Goal: Check status: Check status

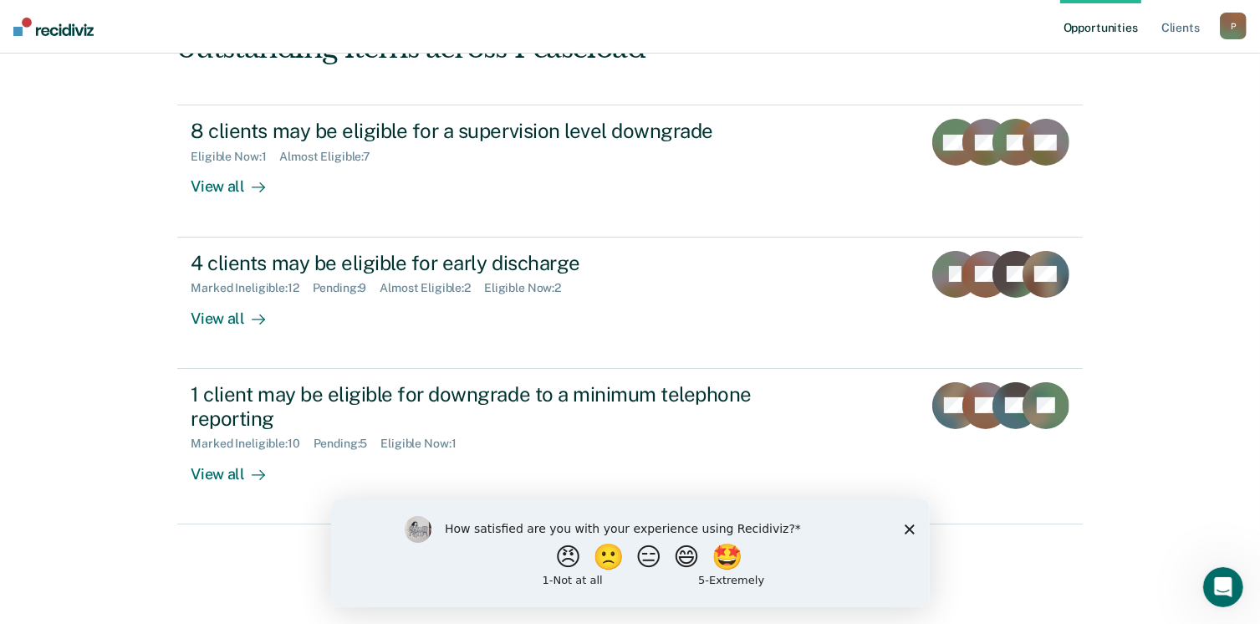
scroll to position [227, 0]
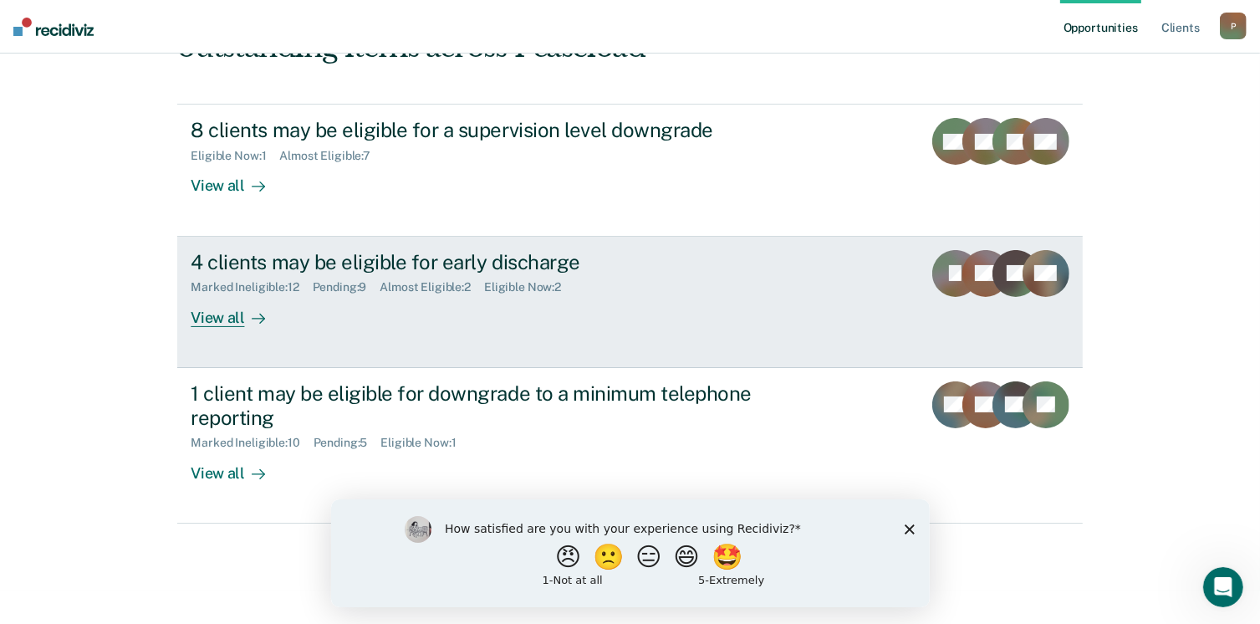
click at [329, 288] on div "Pending : 9" at bounding box center [347, 287] width 68 height 14
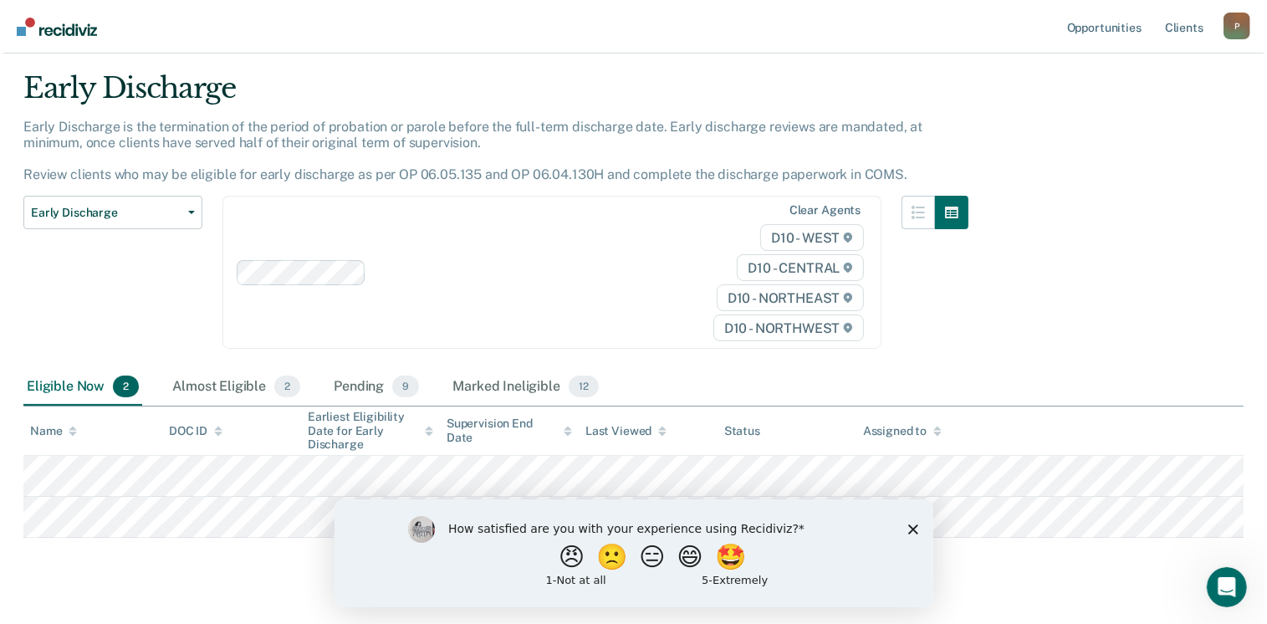
scroll to position [77, 0]
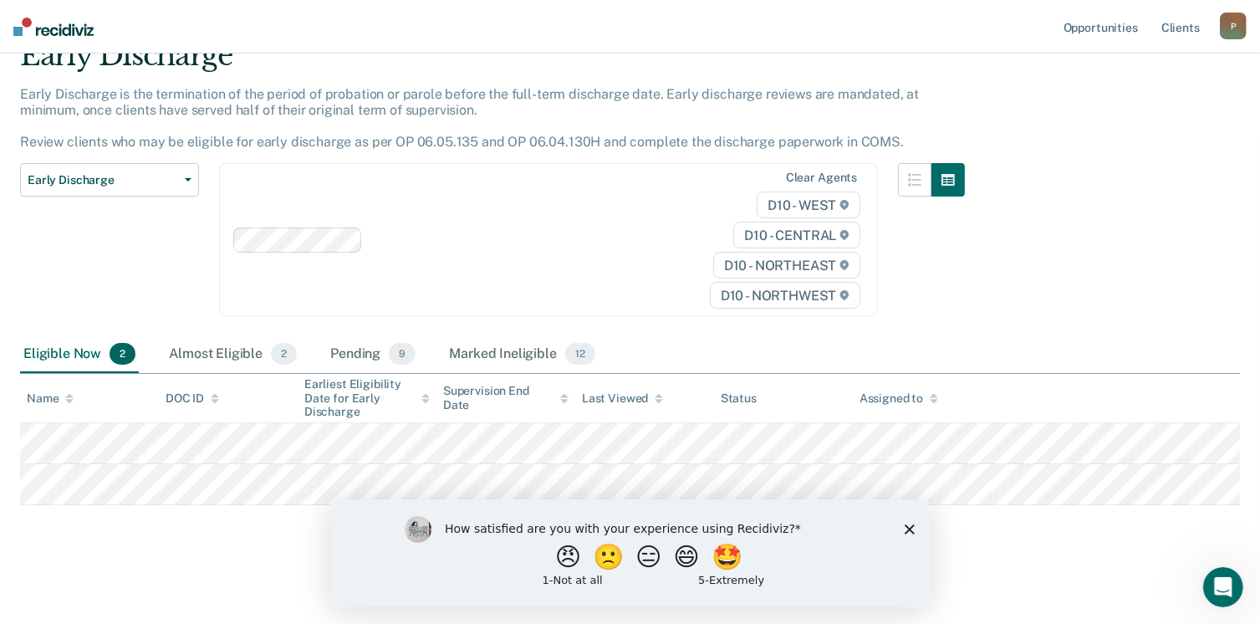
drag, startPoint x: 907, startPoint y: 526, endPoint x: 905, endPoint y: 517, distance: 8.7
click at [908, 530] on icon "Close survey" at bounding box center [909, 528] width 10 height 10
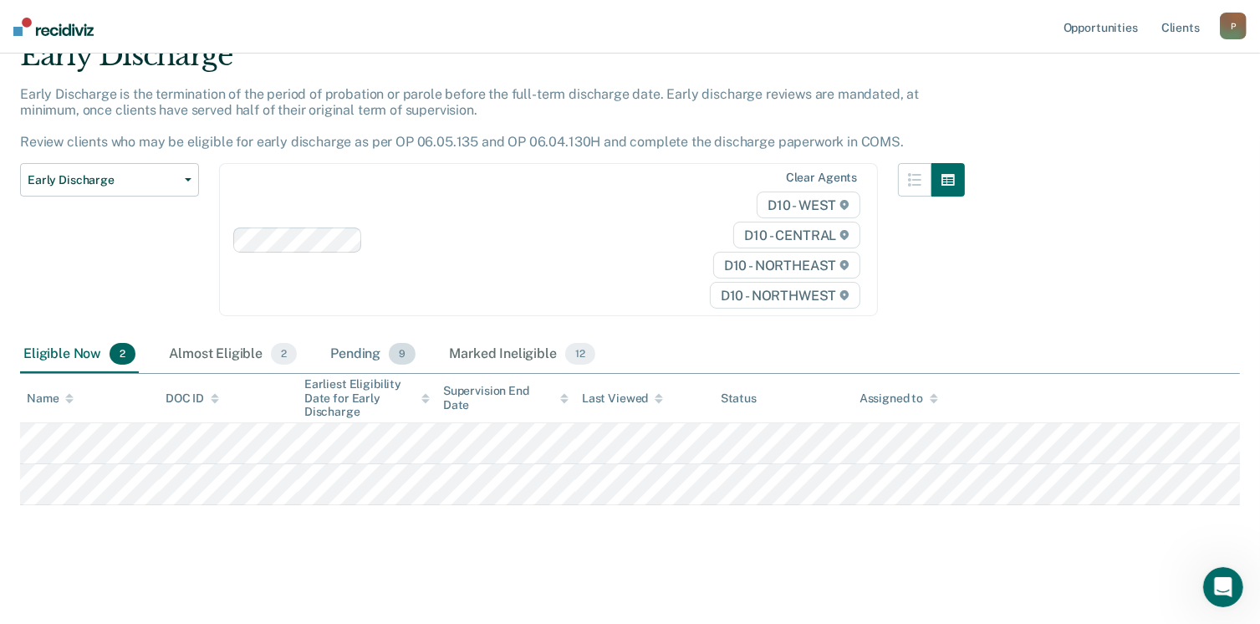
click at [358, 351] on div "Pending 9" at bounding box center [373, 354] width 92 height 37
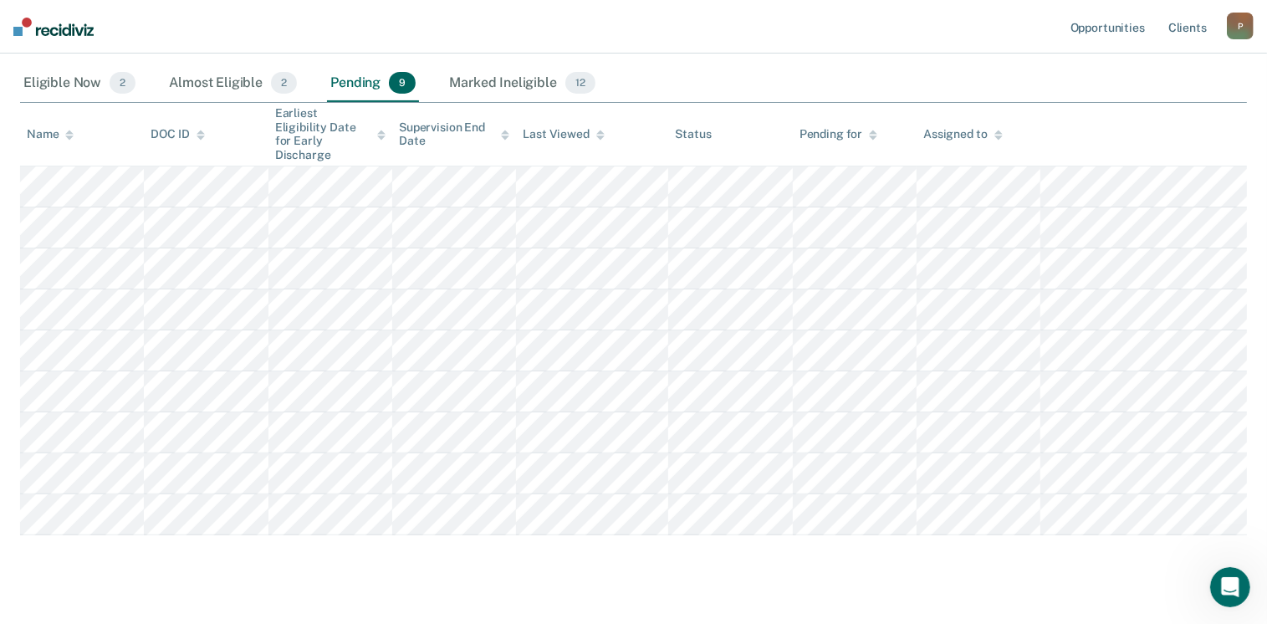
scroll to position [334, 0]
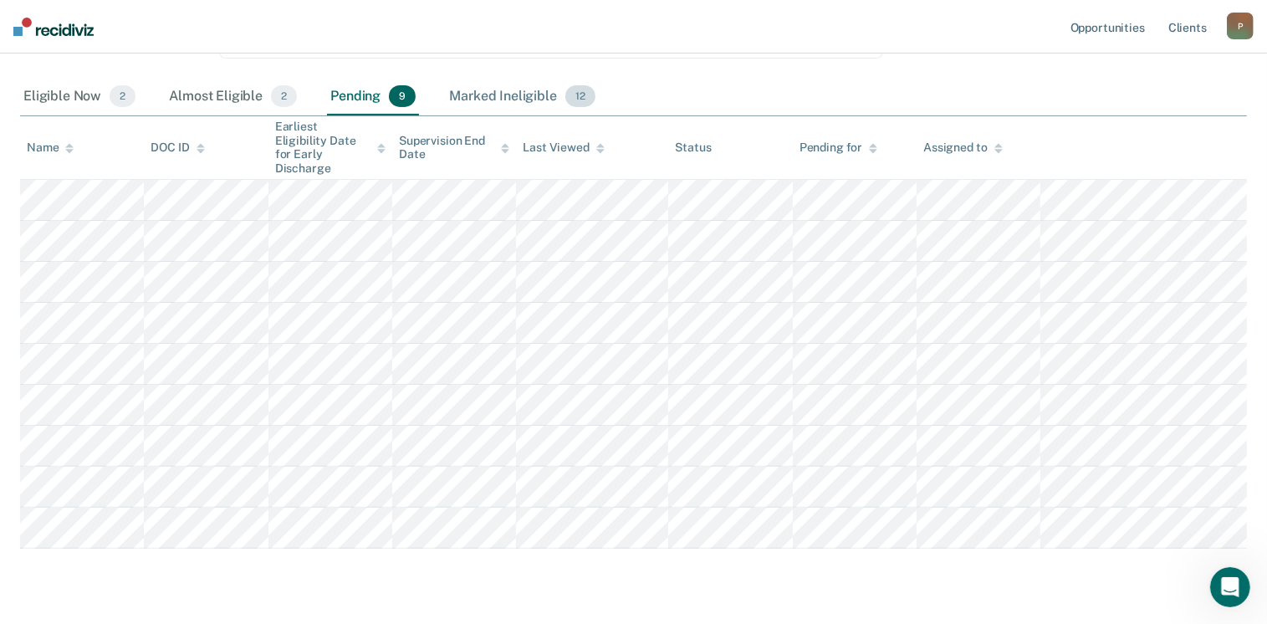
click at [543, 96] on div "Marked Ineligible 12" at bounding box center [522, 97] width 152 height 37
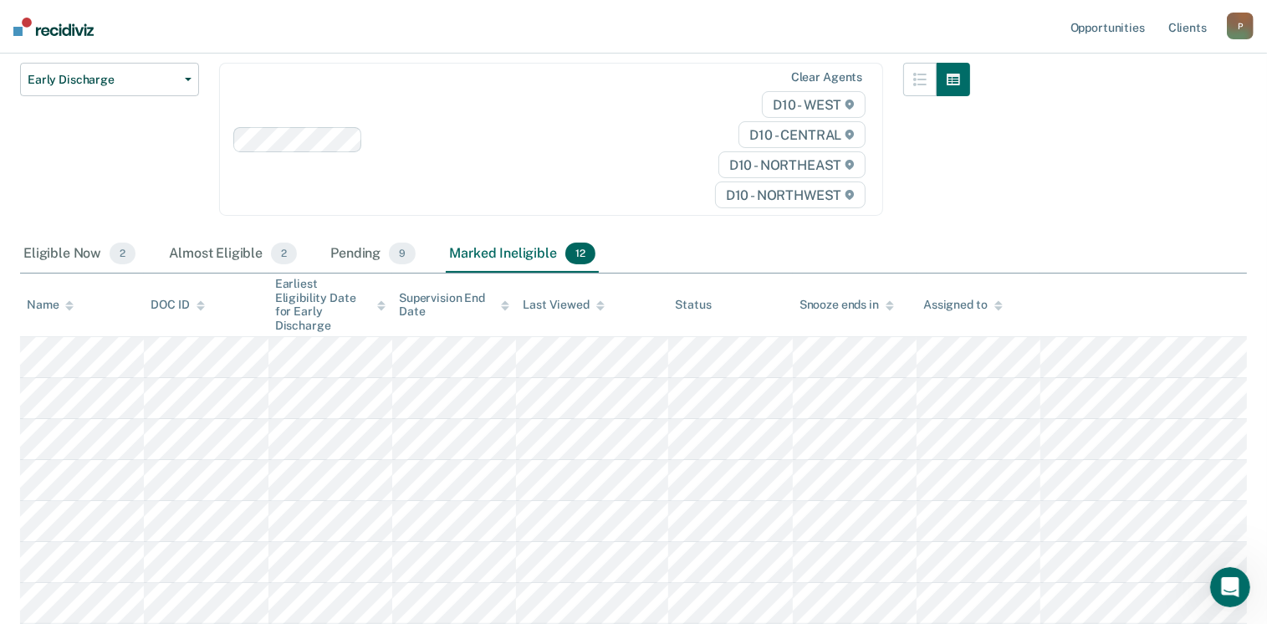
scroll to position [186, 0]
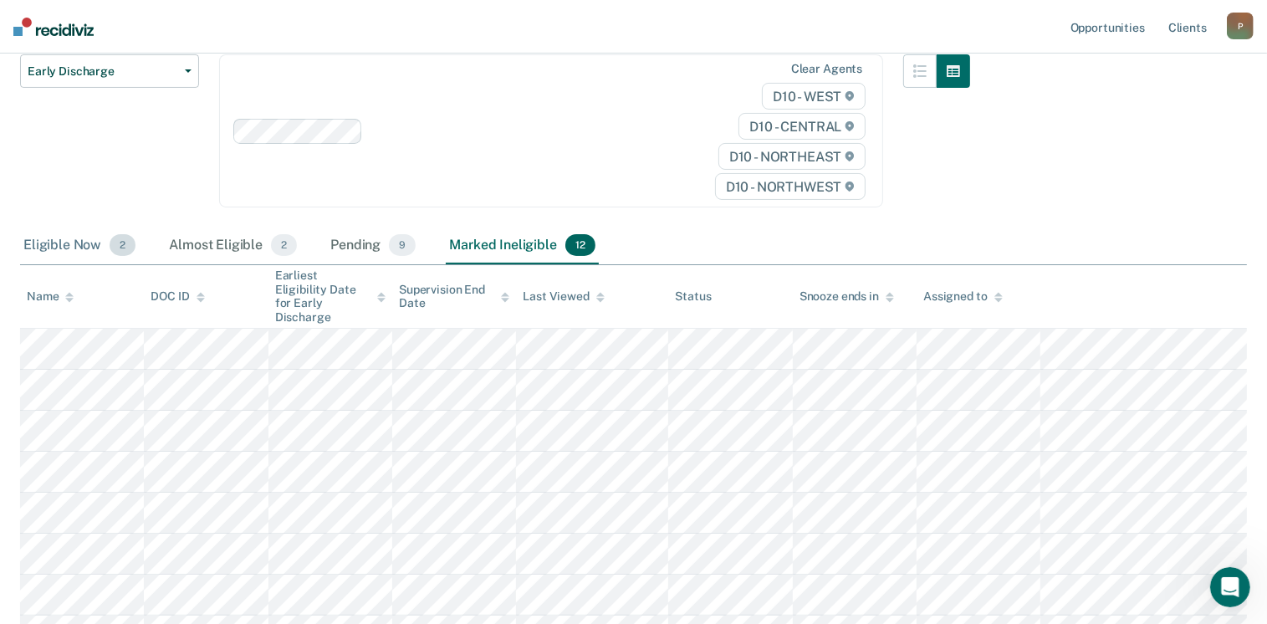
click at [84, 250] on div "Eligible Now 2" at bounding box center [79, 245] width 119 height 37
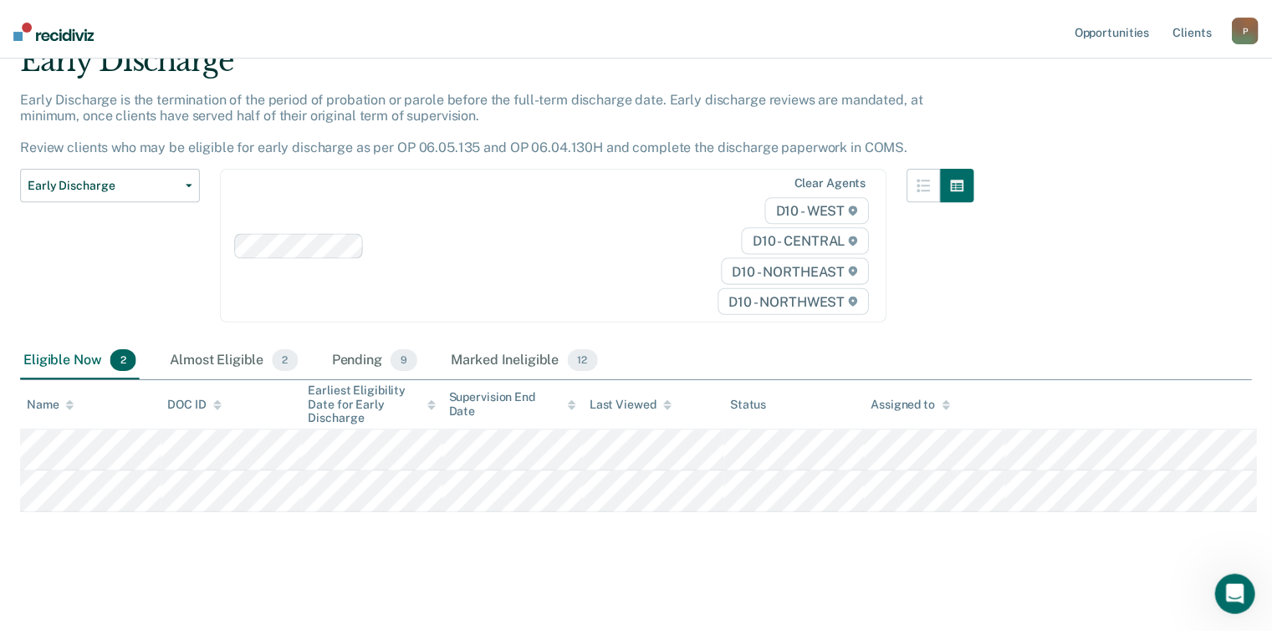
scroll to position [65, 0]
